Goal: Information Seeking & Learning: Learn about a topic

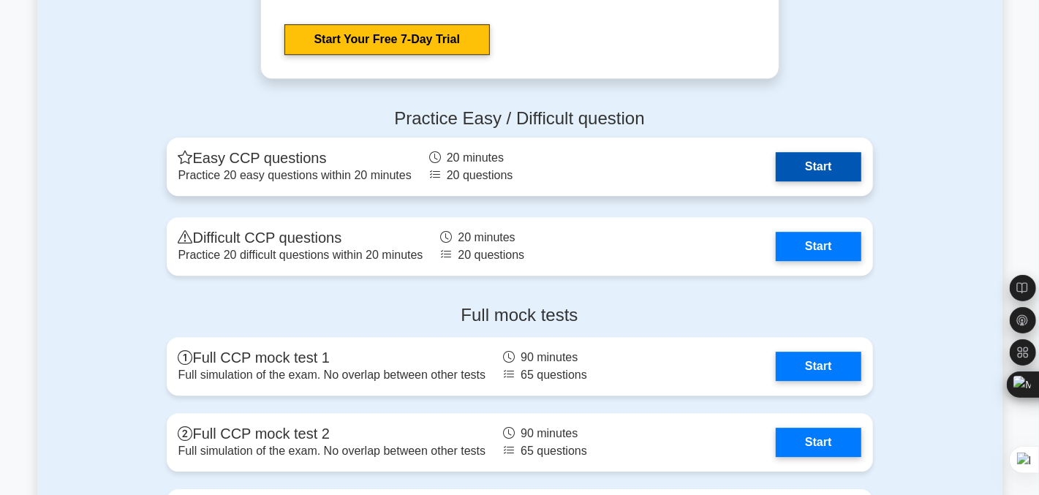
scroll to position [2653, 0]
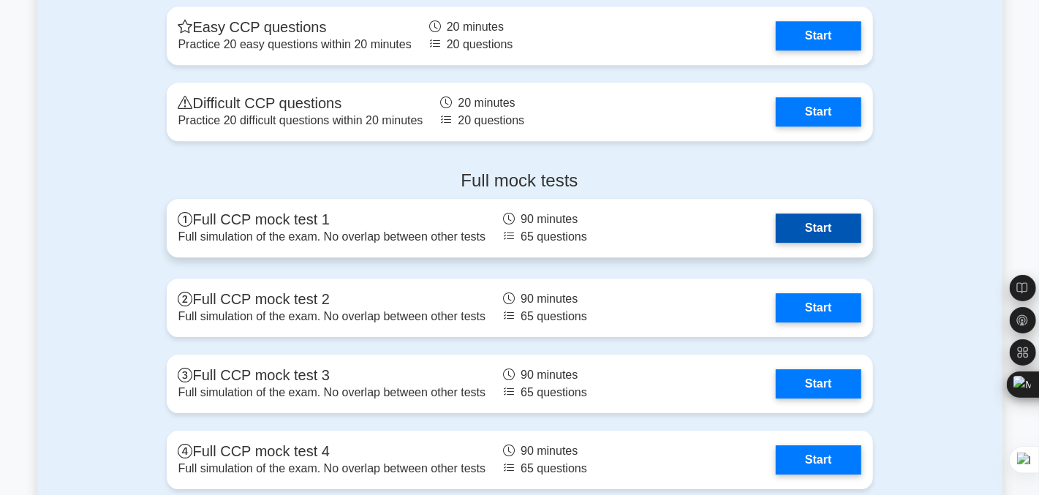
click at [812, 222] on link "Start" at bounding box center [818, 227] width 85 height 29
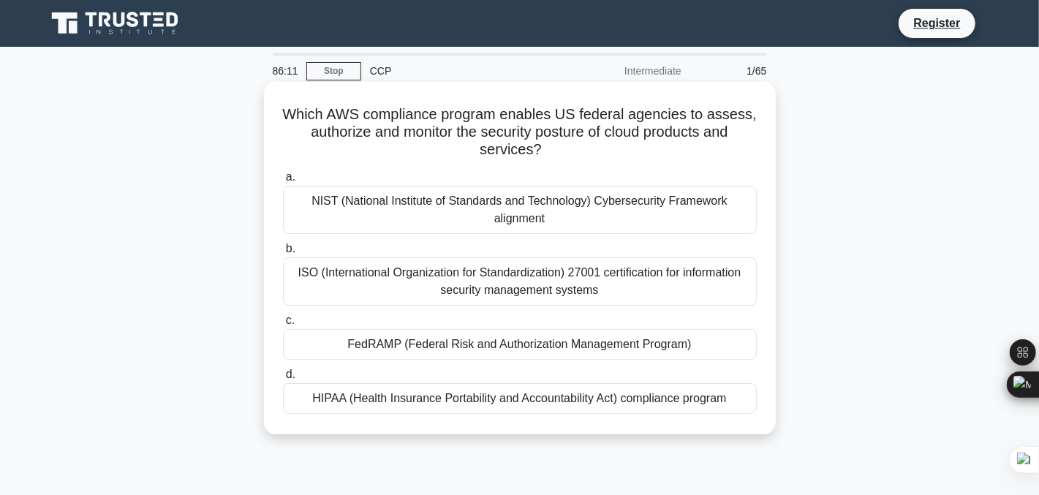
click at [356, 344] on div "FedRAMP (Federal Risk and Authorization Management Program)" at bounding box center [520, 344] width 474 height 31
click at [283, 325] on input "c. FedRAMP (Federal Risk and Authorization Management Program)" at bounding box center [283, 321] width 0 height 10
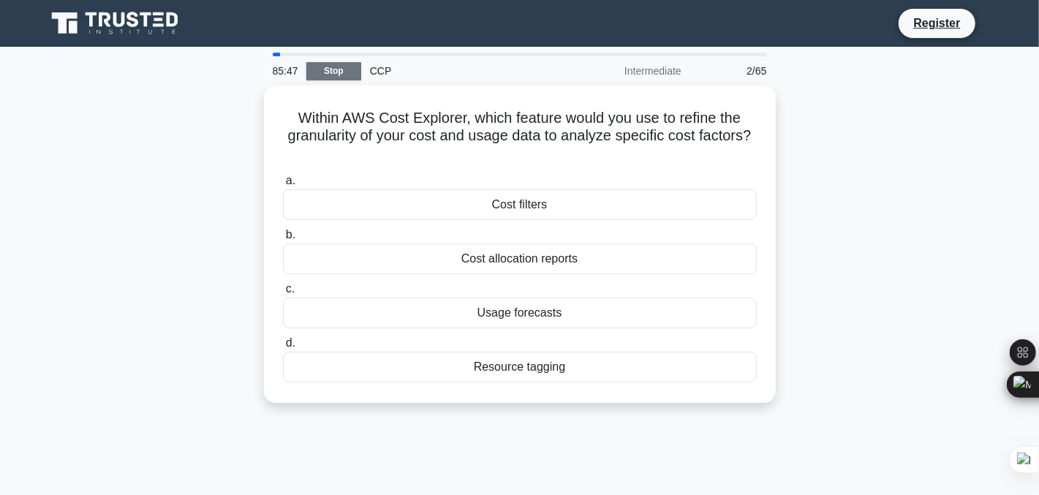
click at [354, 72] on link "Stop" at bounding box center [333, 71] width 55 height 18
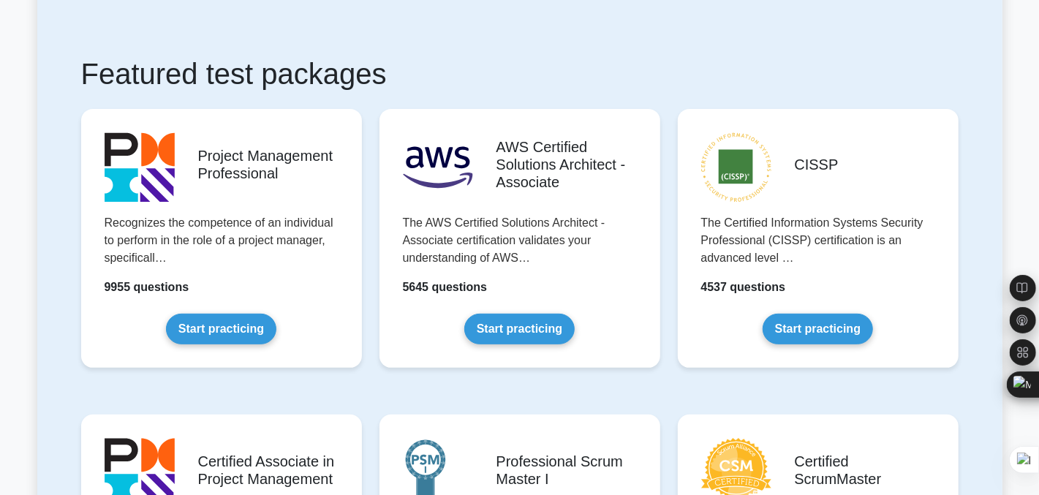
scroll to position [231, 0]
